Goal: Task Accomplishment & Management: Manage account settings

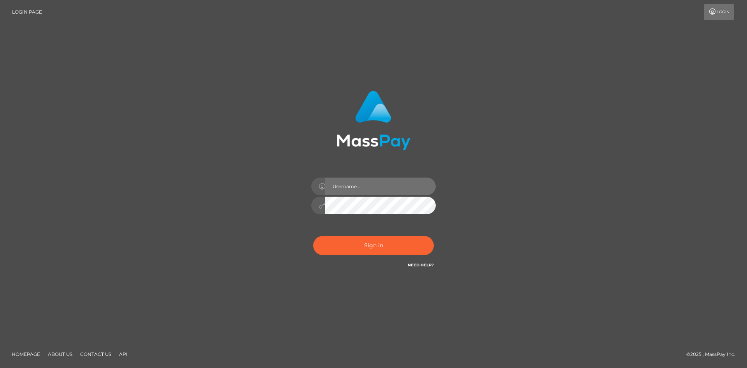
click at [363, 184] on input "text" at bounding box center [380, 186] width 110 height 18
paste input "[PERSON_NAME]"
type input "[PERSON_NAME]"
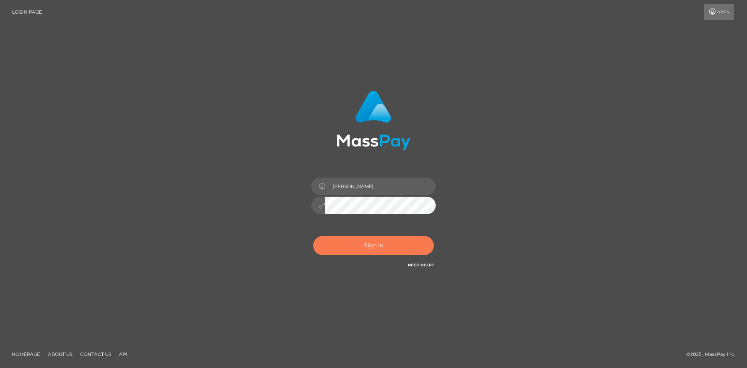
click at [374, 254] on button "Sign in" at bounding box center [373, 245] width 121 height 19
click at [372, 249] on button "Sign in" at bounding box center [373, 245] width 121 height 19
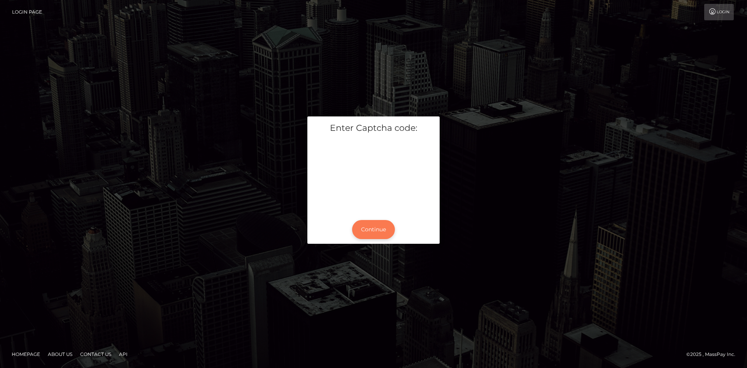
click at [377, 232] on button "Continue" at bounding box center [373, 229] width 43 height 19
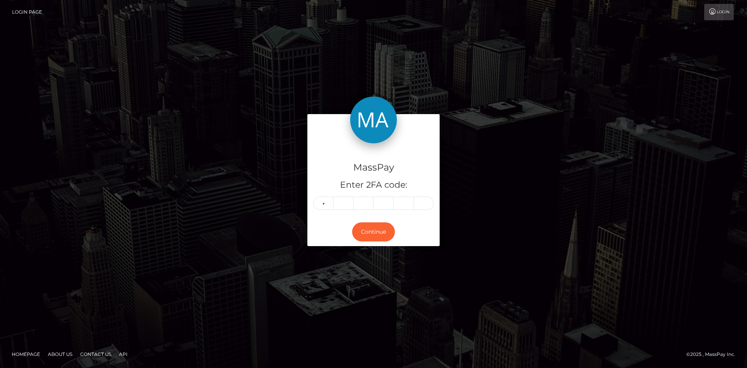
type input "0"
type input "8"
type input "0"
type input "1"
type input "0"
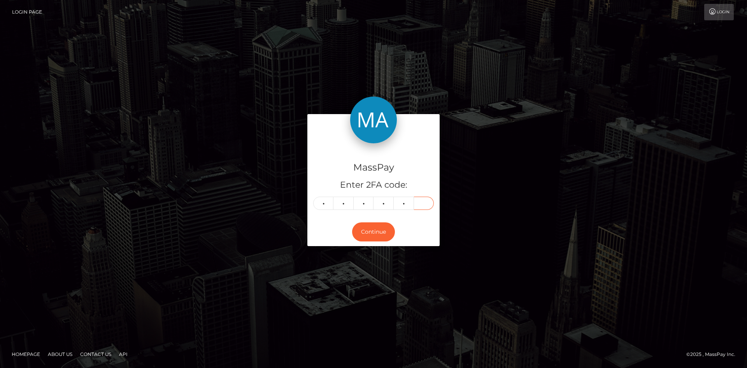
type input "4"
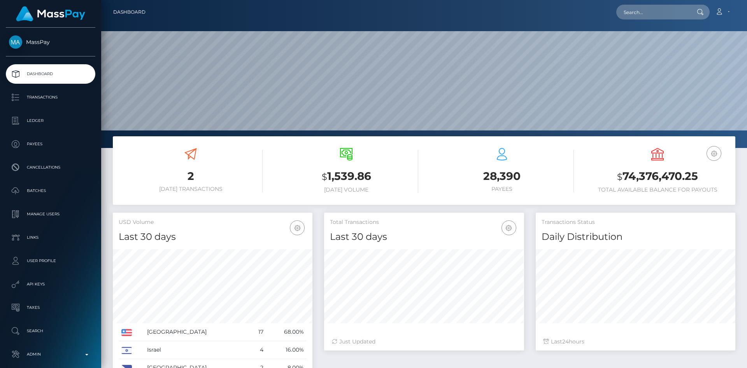
scroll to position [138, 200]
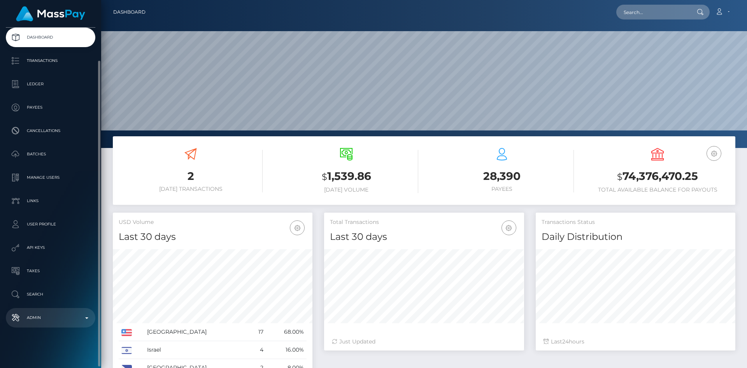
click at [74, 321] on p "Admin" at bounding box center [50, 318] width 83 height 12
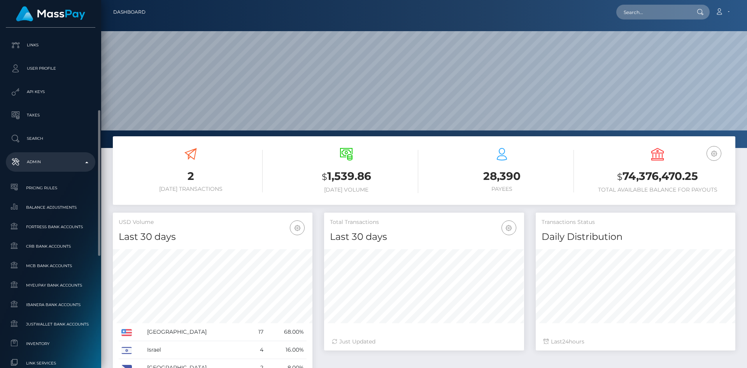
scroll to position [348, 0]
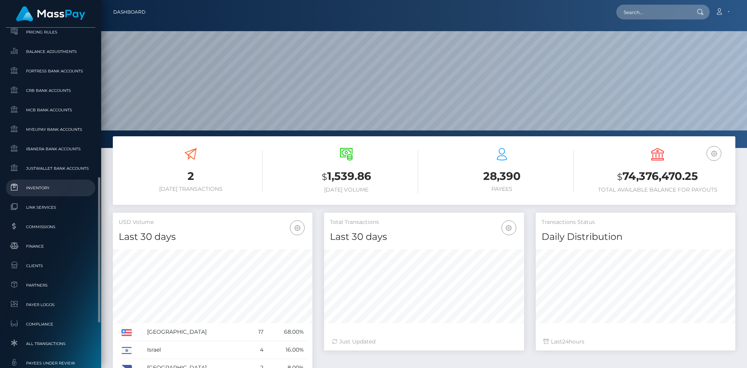
click at [48, 192] on span "Inventory" at bounding box center [50, 187] width 83 height 9
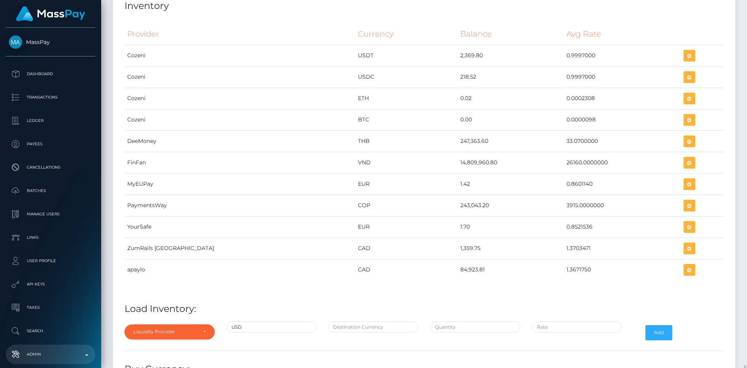
scroll to position [3320, 0]
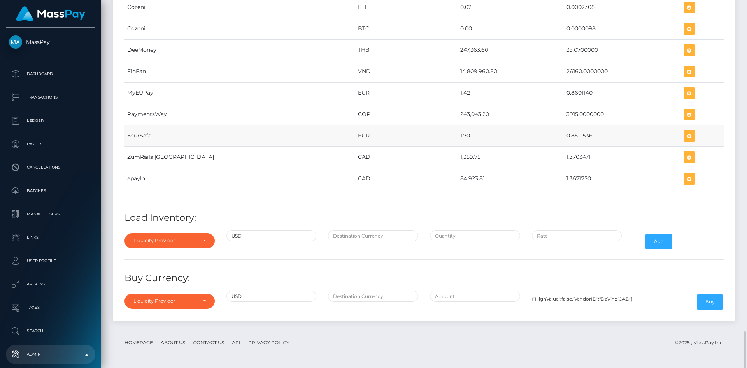
drag, startPoint x: 534, startPoint y: 135, endPoint x: 559, endPoint y: 134, distance: 24.5
click at [564, 134] on td "0.8521536" at bounding box center [622, 135] width 117 height 21
copy td "0.8521536"
click at [185, 241] on div "Liquidity Provider" at bounding box center [164, 240] width 63 height 6
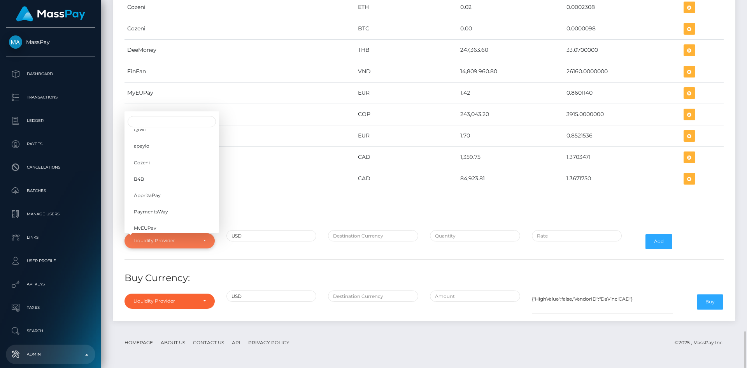
scroll to position [123, 0]
click at [154, 180] on link "YourSafe" at bounding box center [172, 179] width 95 height 14
select select "YourSafe"
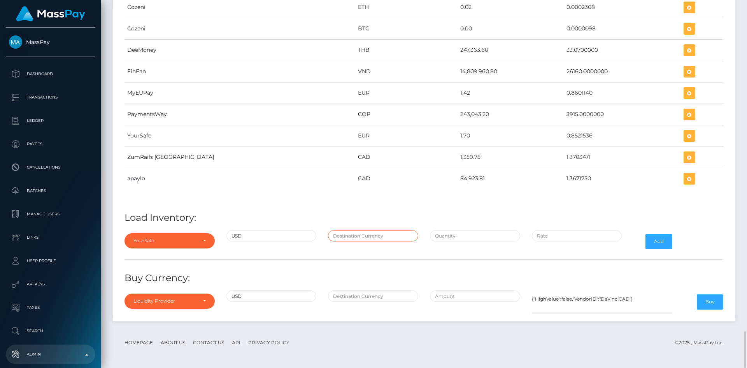
click at [368, 237] on input "text" at bounding box center [373, 235] width 90 height 11
click at [685, 136] on icon "button" at bounding box center [689, 136] width 9 height 10
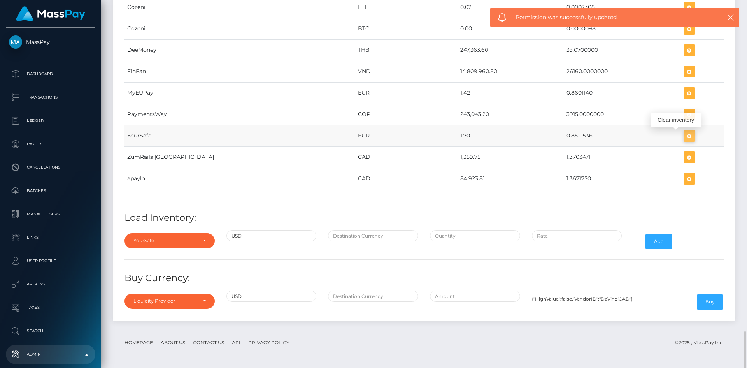
click at [685, 136] on icon "button" at bounding box center [689, 136] width 9 height 10
click at [355, 239] on input "text" at bounding box center [373, 235] width 90 height 11
type input "EUR"
click at [466, 235] on input "text" at bounding box center [475, 235] width 90 height 11
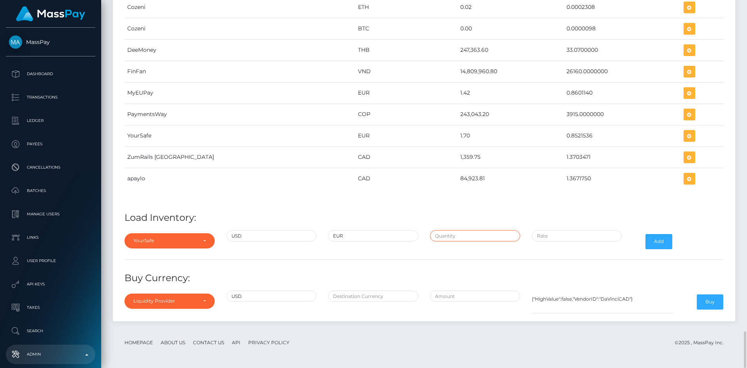
click at [482, 233] on input "text" at bounding box center [475, 235] width 90 height 11
paste input "200,000.0000000"
type input "$200,000.0000000"
type input "$"
click at [576, 237] on input "$" at bounding box center [577, 235] width 90 height 11
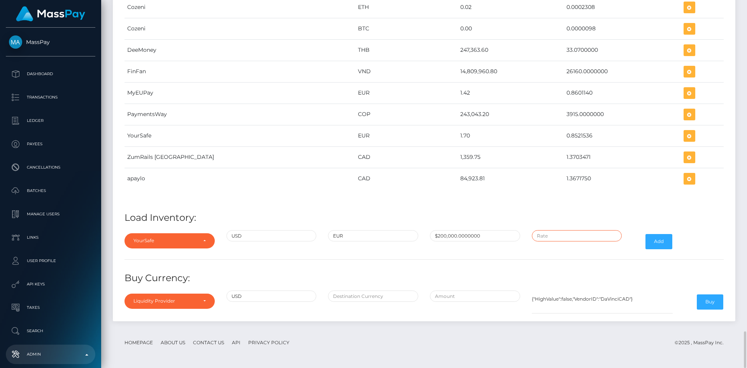
click at [564, 233] on input "text" at bounding box center [577, 235] width 90 height 11
paste input "0.8485491"
type input "$0.8485491"
click at [662, 242] on button "Add" at bounding box center [658, 241] width 27 height 15
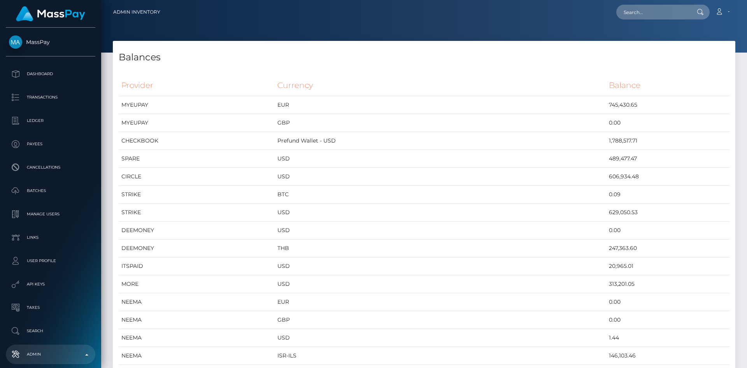
select select
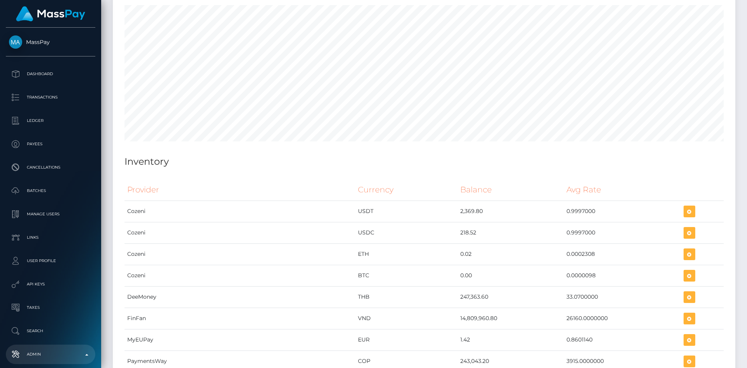
scroll to position [3320, 0]
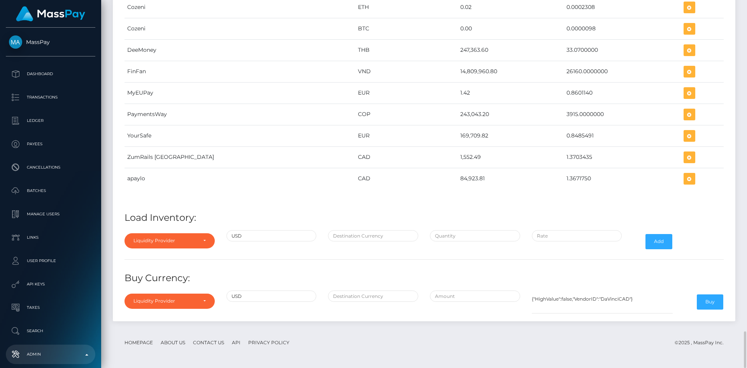
type input "$"
click at [145, 242] on div "Liquidity Provider" at bounding box center [164, 240] width 63 height 6
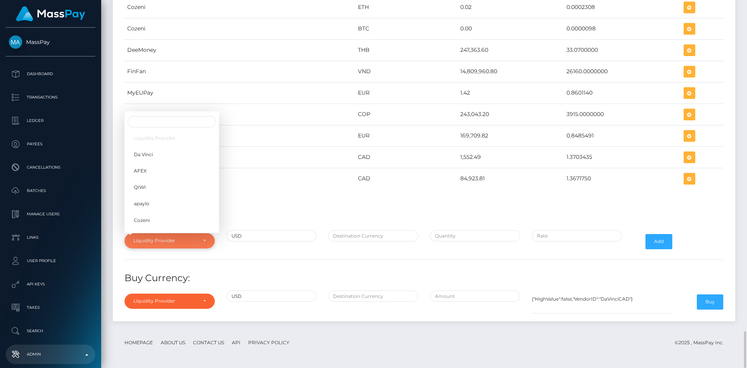
scroll to position [123, 0]
click at [153, 177] on span "YourSafe" at bounding box center [144, 179] width 21 height 7
select select "YourSafe"
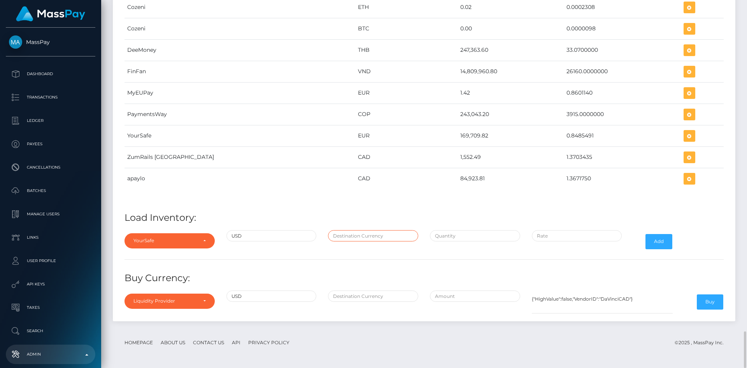
click at [361, 233] on input "text" at bounding box center [373, 235] width 90 height 11
type input "EUR"
click at [448, 239] on input "$" at bounding box center [475, 235] width 90 height 11
paste input "1,005.4800000"
type input "$1,005.4800000"
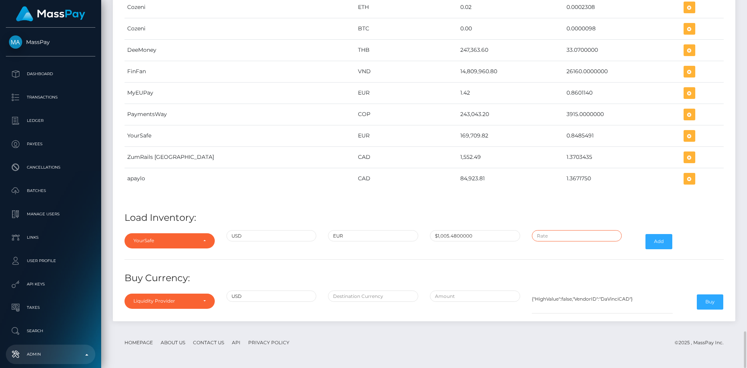
type input "$"
click at [584, 237] on input "$" at bounding box center [577, 235] width 90 height 11
paste input "0.8505611"
type input "$0.8505611"
click at [660, 241] on button "Add" at bounding box center [658, 241] width 27 height 15
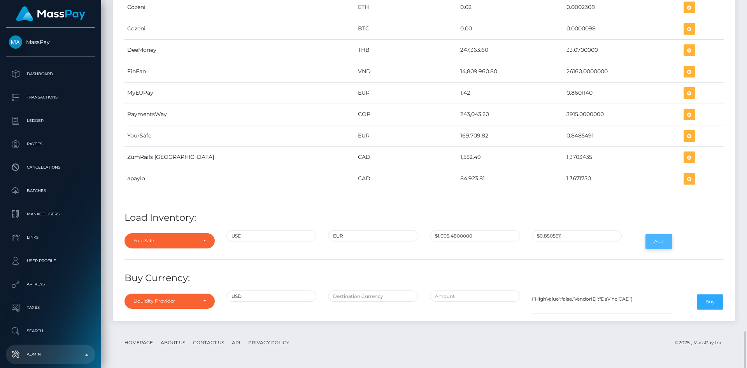
type input "1005.48"
type input "0.8505611"
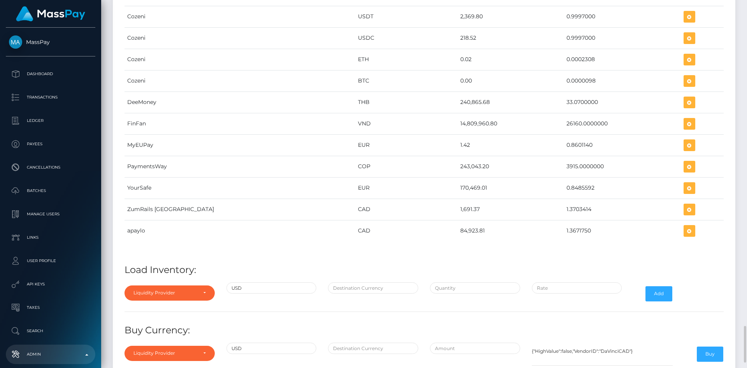
scroll to position [3320, 0]
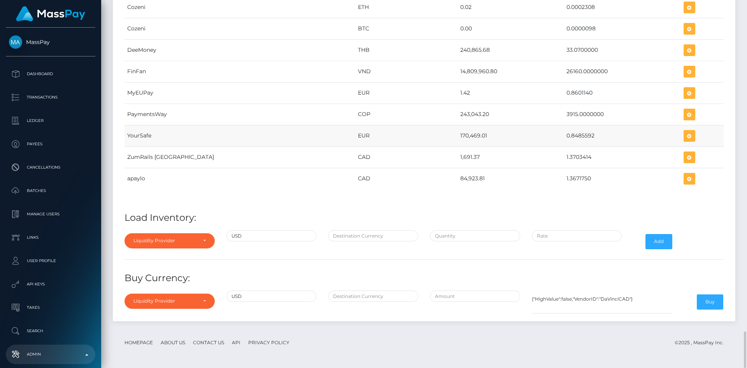
drag, startPoint x: 406, startPoint y: 137, endPoint x: 435, endPoint y: 134, distance: 29.0
click at [458, 134] on td "170,469.01" at bounding box center [511, 135] width 106 height 21
copy td "170,469.01"
drag, startPoint x: 535, startPoint y: 135, endPoint x: 561, endPoint y: 134, distance: 26.9
click at [564, 134] on td "0.8485592" at bounding box center [622, 135] width 117 height 21
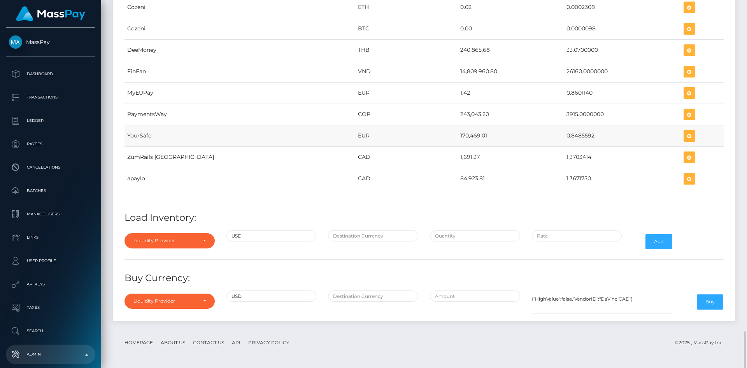
copy td "0.8485592"
click at [685, 135] on icon "button" at bounding box center [689, 136] width 9 height 10
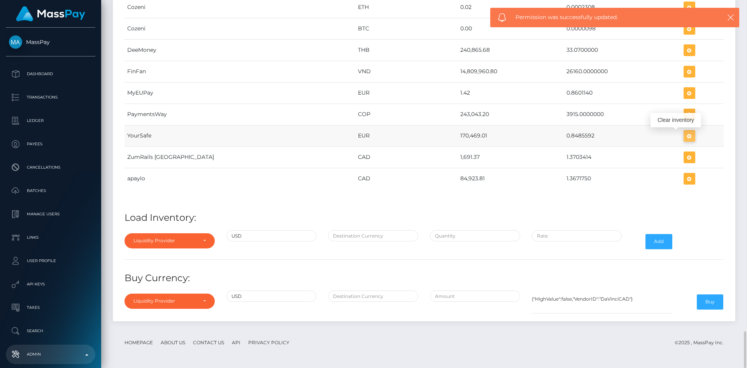
click at [685, 134] on icon "button" at bounding box center [689, 136] width 9 height 10
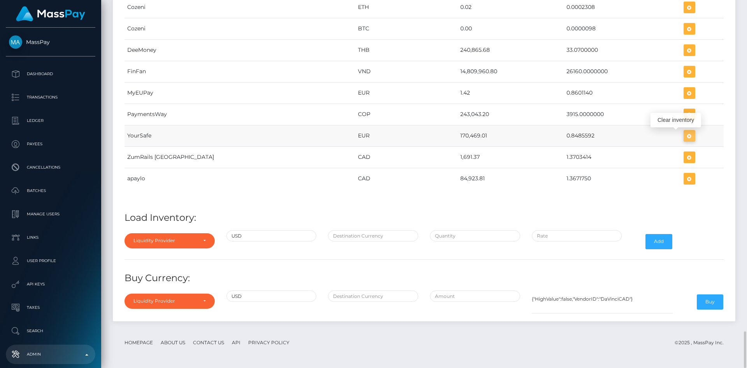
click at [685, 136] on icon "button" at bounding box center [689, 136] width 9 height 10
click at [181, 237] on div "Liquidity Provider" at bounding box center [170, 240] width 90 height 15
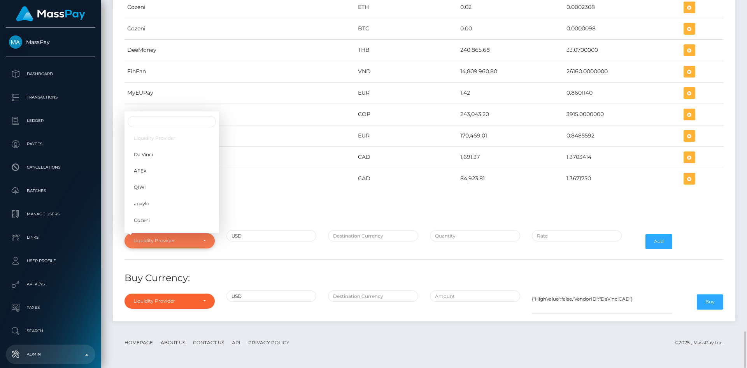
scroll to position [123, 0]
click at [148, 180] on span "YourSafe" at bounding box center [144, 179] width 21 height 7
select select "YourSafe"
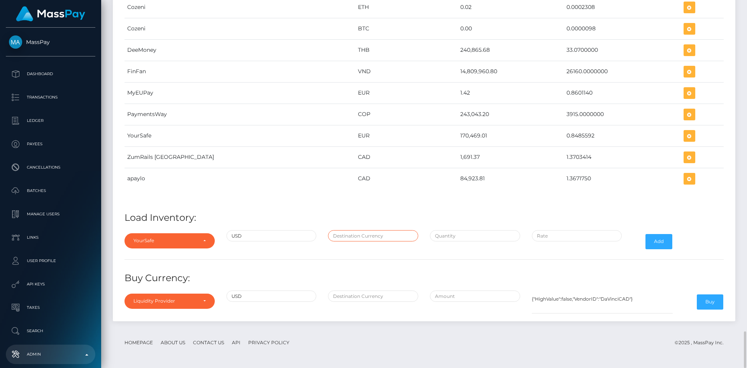
click at [349, 237] on input "text" at bounding box center [373, 235] width 90 height 11
type input "EUR"
click at [470, 236] on input "text" at bounding box center [475, 235] width 90 height 11
click at [470, 231] on input "text" at bounding box center [475, 235] width 90 height 11
paste input "200,892.3000000"
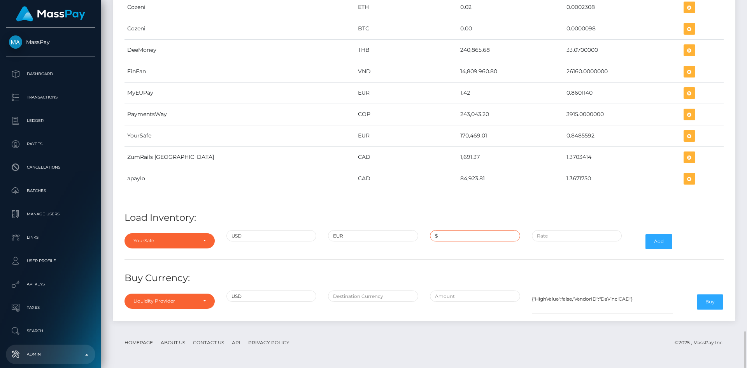
type input "$200,892.3000000"
click at [581, 233] on input "$" at bounding box center [577, 235] width 90 height 11
paste input "0.8485592"
type input "$0.8485592"
click at [661, 237] on button "Add" at bounding box center [658, 241] width 27 height 15
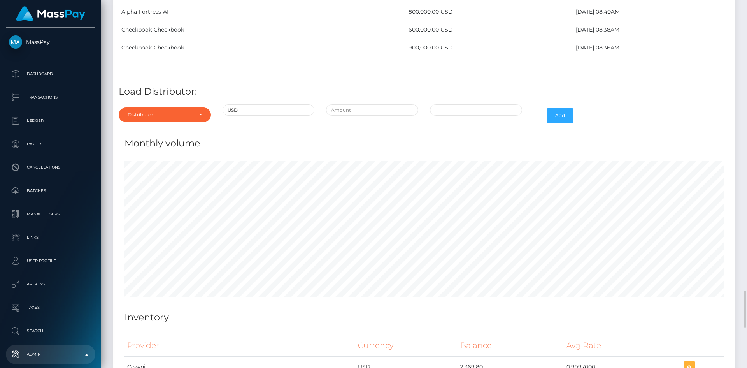
scroll to position [3229, 0]
